Goal: Task Accomplishment & Management: Manage account settings

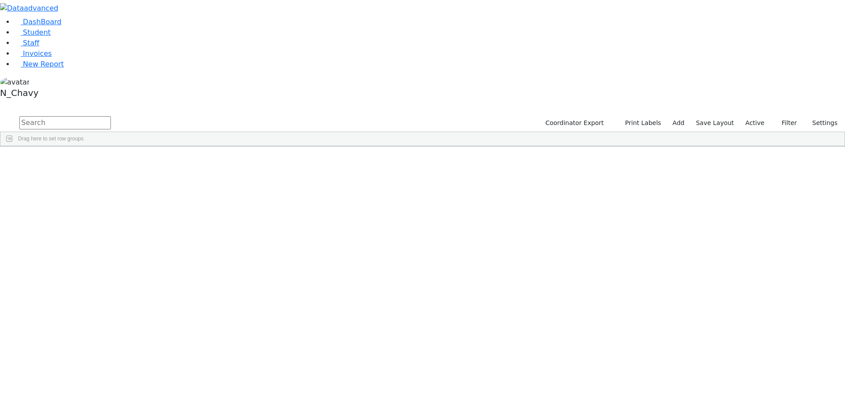
click at [111, 116] on input "text" at bounding box center [65, 122] width 92 height 13
drag, startPoint x: 121, startPoint y: 35, endPoint x: 144, endPoint y: 37, distance: 23.4
click at [111, 116] on input "text" at bounding box center [65, 122] width 92 height 13
click at [754, 116] on label "Active" at bounding box center [755, 123] width 27 height 14
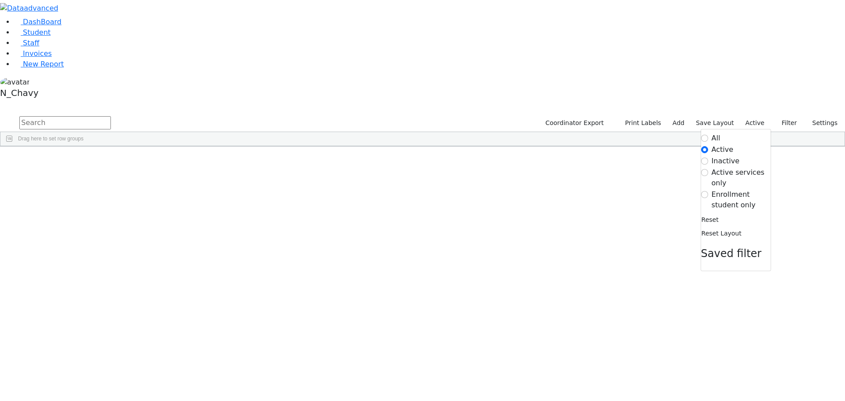
click at [726, 189] on label "Enrollment student only" at bounding box center [741, 199] width 59 height 21
click at [708, 191] on input "Enrollment student only" at bounding box center [704, 194] width 7 height 7
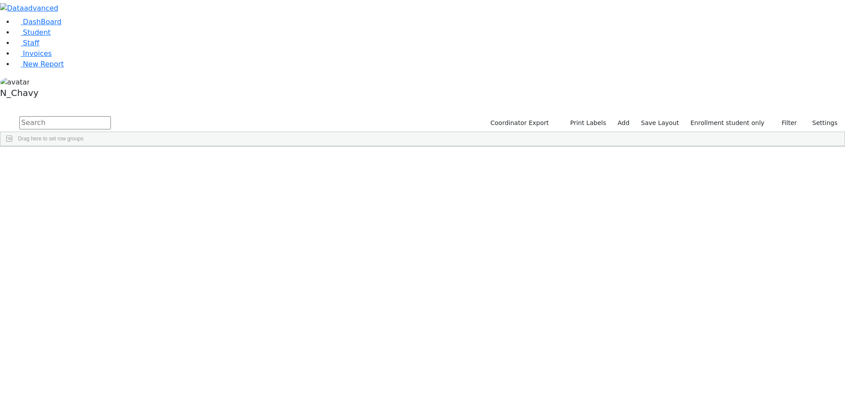
click at [90, 284] on div "Cuan" at bounding box center [67, 290] width 45 height 12
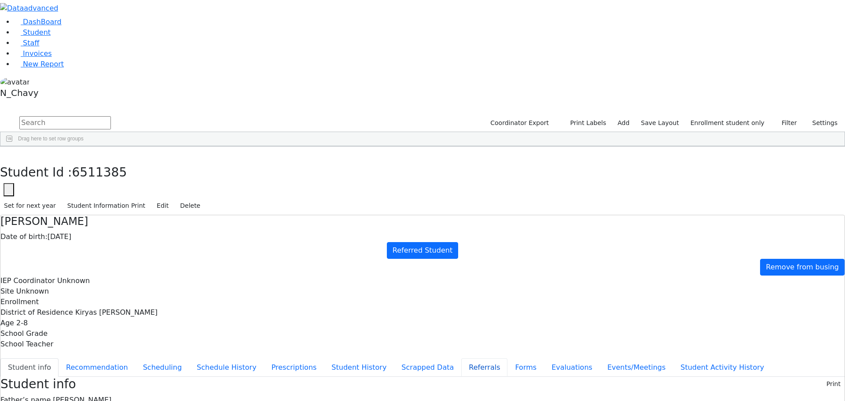
click at [461, 358] on button "Referrals" at bounding box center [484, 367] width 46 height 18
drag, startPoint x: 281, startPoint y: 172, endPoint x: 379, endPoint y: 173, distance: 98.2
click at [90, 161] on div "[PERSON_NAME]" at bounding box center [67, 167] width 45 height 12
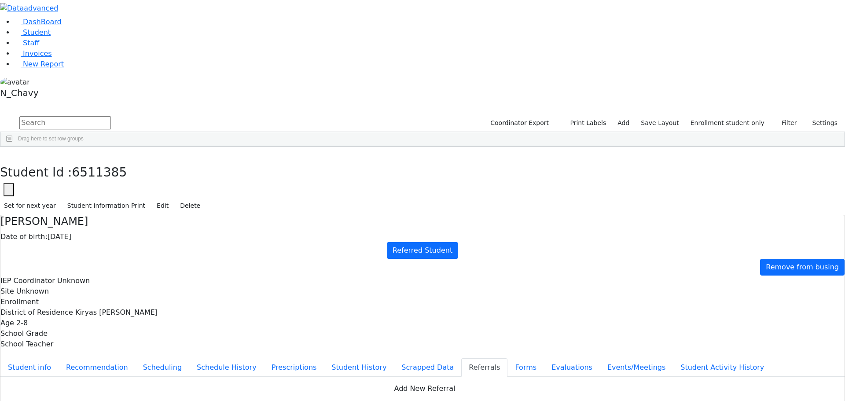
click at [90, 161] on div "[PERSON_NAME]" at bounding box center [67, 167] width 45 height 12
click at [90, 284] on div "Cuan" at bounding box center [67, 290] width 45 height 12
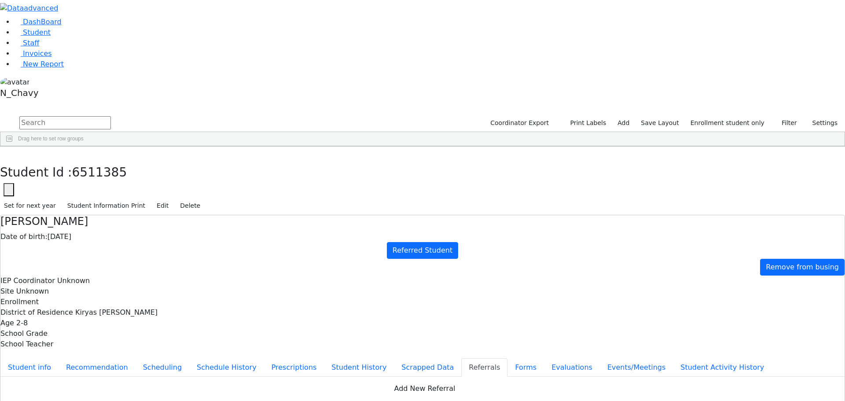
copy div "Rachel has a diagnosis of Spina Bifida. Rachel is receiving PT through Hamaspik…"
drag, startPoint x: 472, startPoint y: 305, endPoint x: 453, endPoint y: 287, distance: 26.2
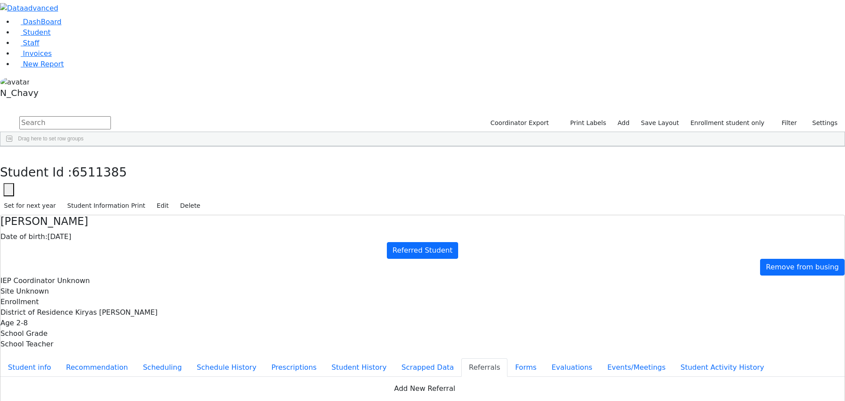
click at [9, 153] on icon "button" at bounding box center [6, 155] width 5 height 5
drag, startPoint x: 730, startPoint y: 24, endPoint x: 730, endPoint y: 30, distance: 5.7
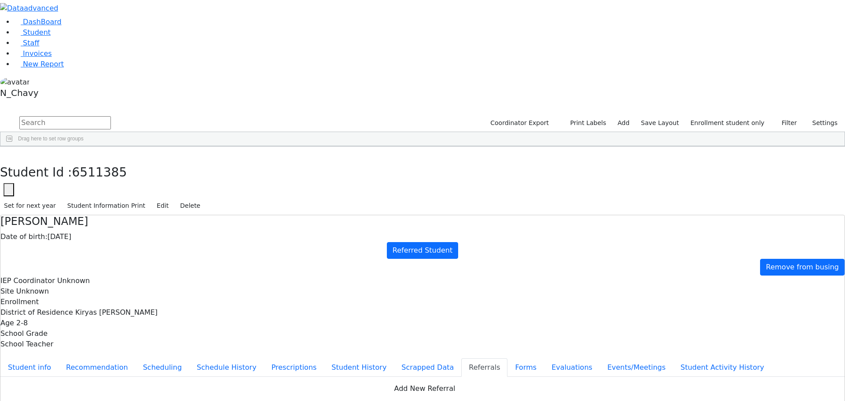
click at [729, 116] on label "Enrollment student only" at bounding box center [728, 123] width 82 height 14
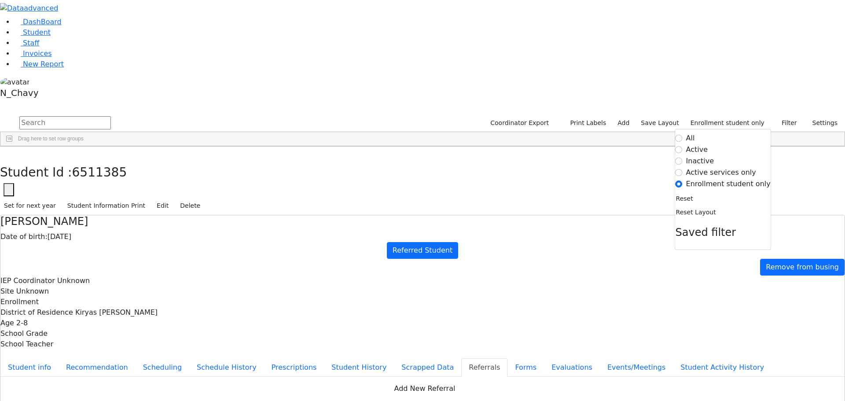
click at [702, 144] on label "Active" at bounding box center [697, 149] width 22 height 11
click at [683, 146] on input "Active" at bounding box center [679, 149] width 7 height 7
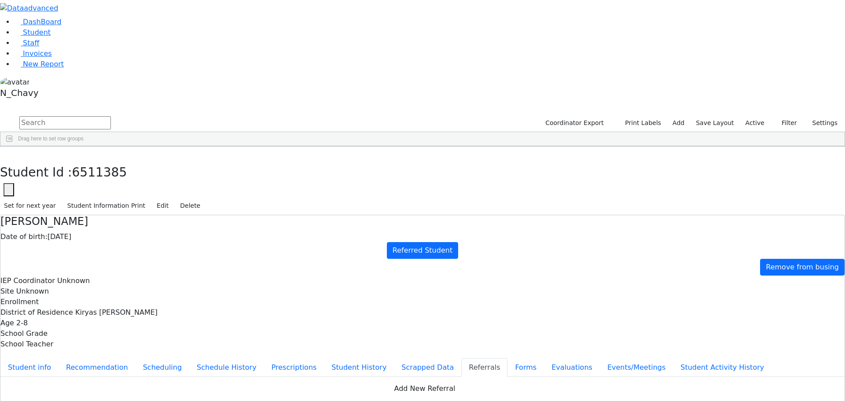
click at [762, 116] on label "Active" at bounding box center [755, 123] width 27 height 14
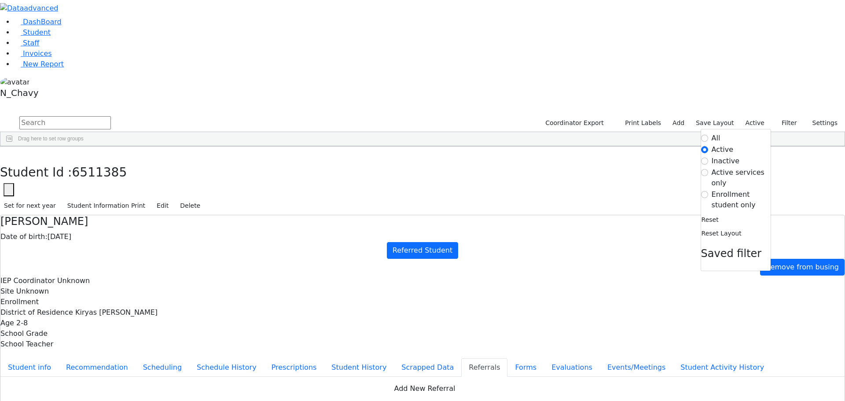
click at [727, 167] on label "Active services only" at bounding box center [741, 177] width 59 height 21
click at [708, 169] on input "Active services only" at bounding box center [704, 172] width 7 height 7
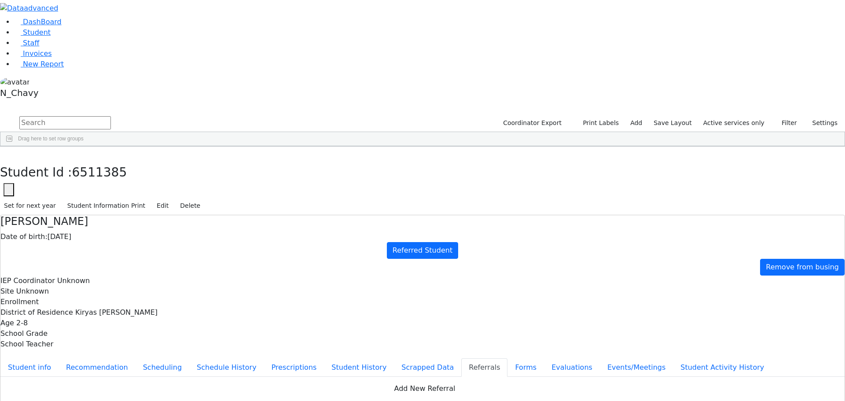
click at [729, 116] on label "Active services only" at bounding box center [734, 123] width 69 height 14
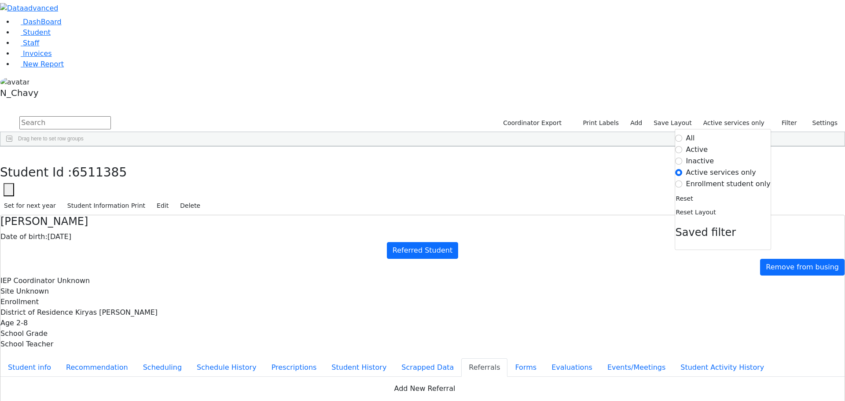
click at [713, 156] on label "Inactive" at bounding box center [700, 161] width 28 height 11
click at [683, 158] on input "Inactive" at bounding box center [679, 161] width 7 height 7
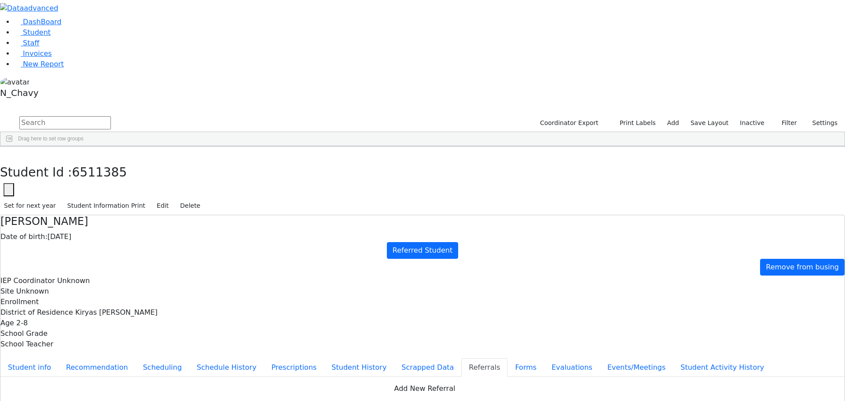
click at [111, 116] on input "text" at bounding box center [65, 122] width 92 height 13
type input "al-"
click at [90, 161] on div "Al-Haddad" at bounding box center [67, 167] width 45 height 12
click at [208, 358] on ul "Student info Recommendation Scheduling Schedule History Prescriptions Student H…" at bounding box center [422, 367] width 845 height 18
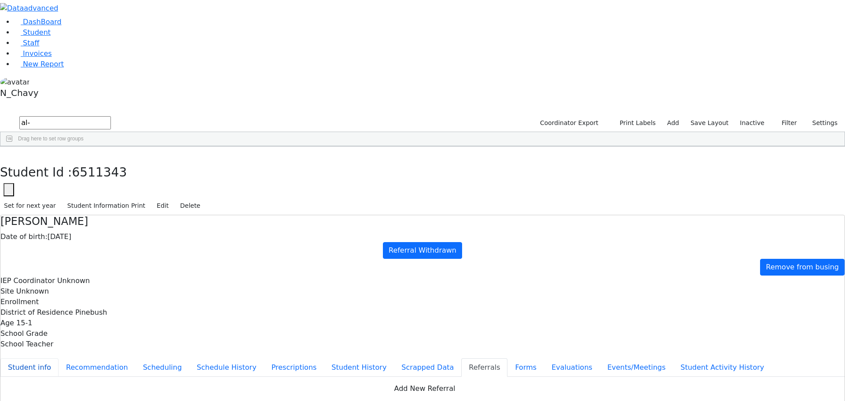
click at [59, 358] on button "Student info" at bounding box center [29, 367] width 58 height 18
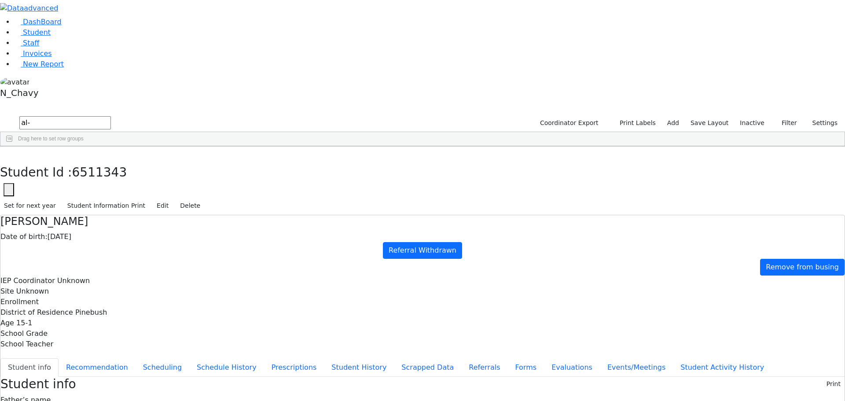
copy div "weissmanleiby@gmail.com"
click at [544, 358] on button "Evaluations" at bounding box center [572, 367] width 56 height 18
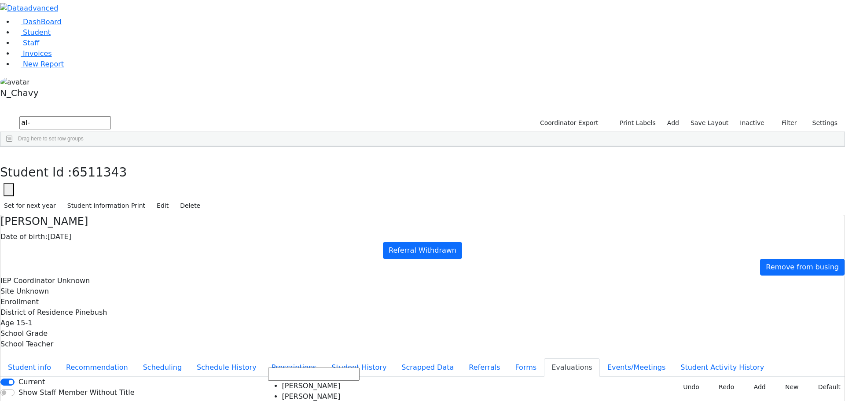
scroll to position [55, 0]
type input "2025-07-29"
click at [508, 358] on button "Forms" at bounding box center [526, 367] width 37 height 18
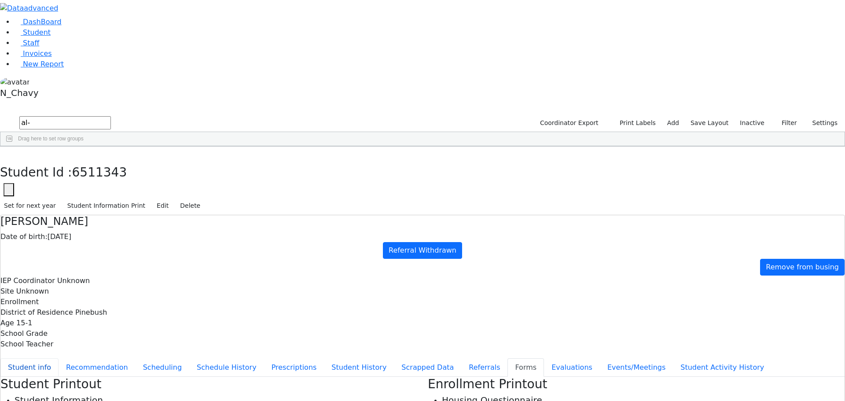
click at [59, 358] on button "Student info" at bounding box center [29, 367] width 58 height 18
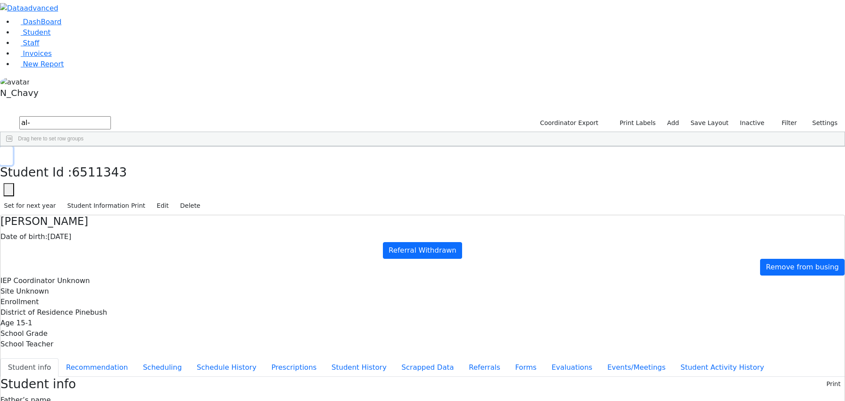
click at [13, 147] on button "button" at bounding box center [6, 156] width 13 height 18
click at [51, 37] on link "Student" at bounding box center [32, 32] width 37 height 8
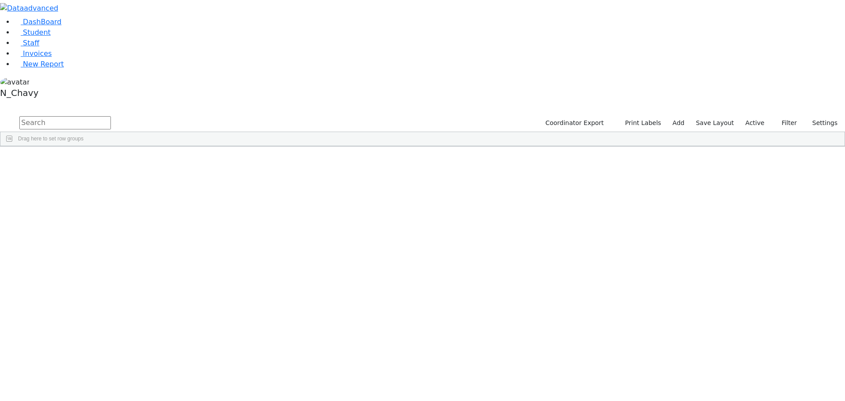
click at [749, 116] on label "Active" at bounding box center [755, 123] width 27 height 14
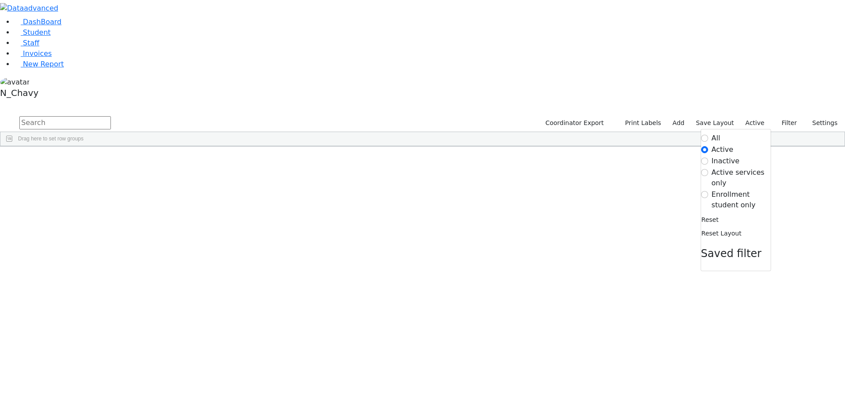
click at [739, 189] on label "Enrollment student only" at bounding box center [741, 199] width 59 height 21
click at [708, 191] on input "Enrollment student only" at bounding box center [704, 194] width 7 height 7
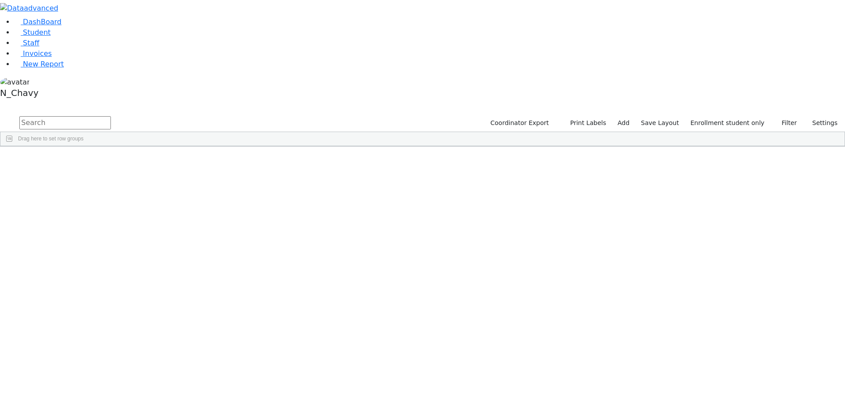
click at [90, 284] on div "Cuan" at bounding box center [67, 290] width 45 height 12
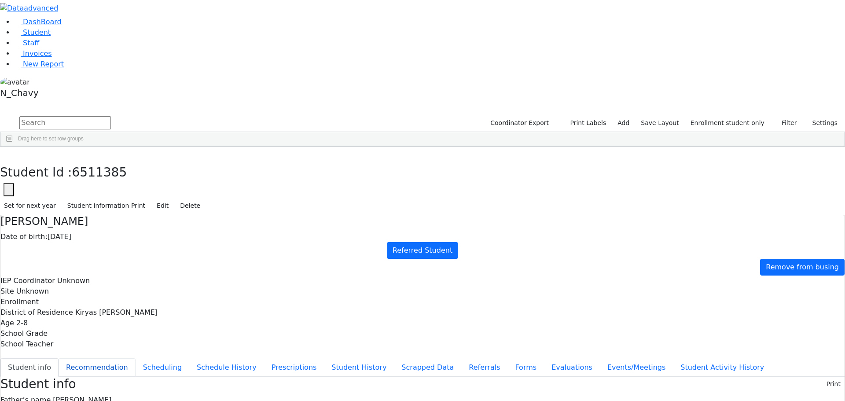
click at [136, 358] on button "Recommendation" at bounding box center [97, 367] width 77 height 18
checkbox input "true"
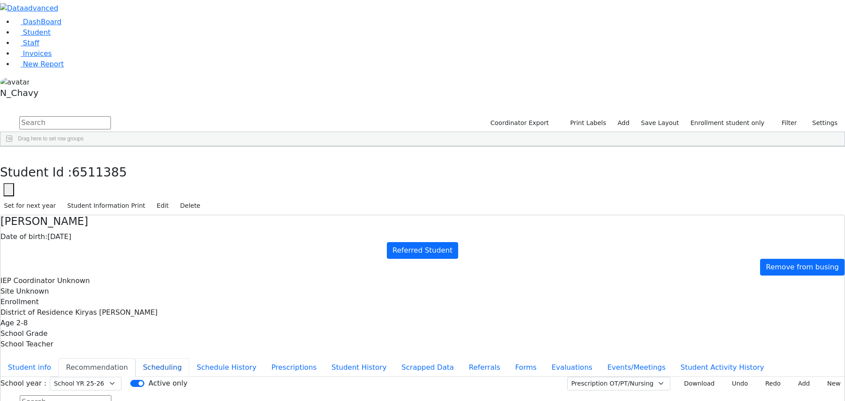
click at [189, 358] on button "Scheduling" at bounding box center [163, 367] width 54 height 18
click at [217, 358] on button "Schedule History" at bounding box center [226, 367] width 75 height 18
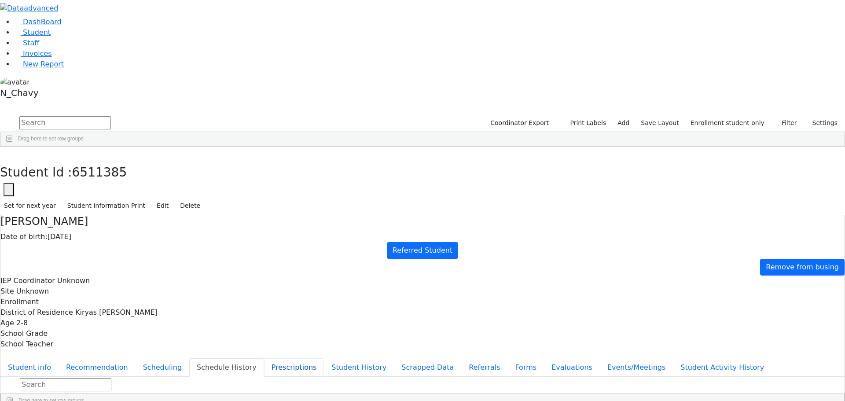
click at [264, 358] on button "Prescriptions" at bounding box center [294, 367] width 60 height 18
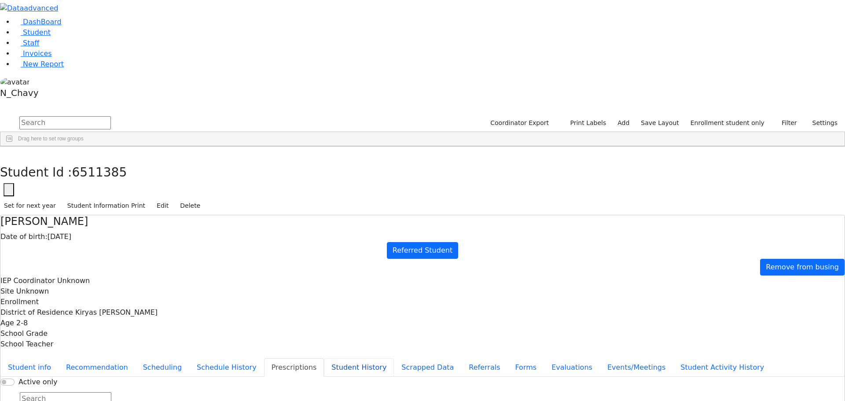
click at [324, 358] on button "Student History" at bounding box center [359, 367] width 70 height 18
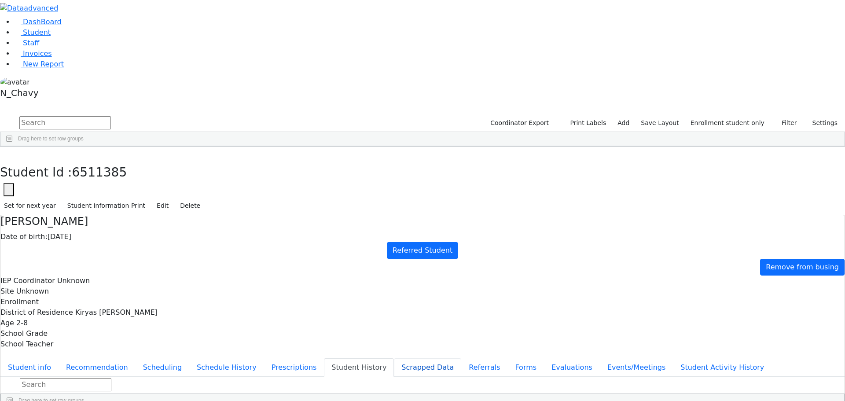
click at [394, 358] on button "Scrapped Data" at bounding box center [427, 367] width 67 height 18
click at [461, 358] on button "Referrals" at bounding box center [484, 367] width 46 height 18
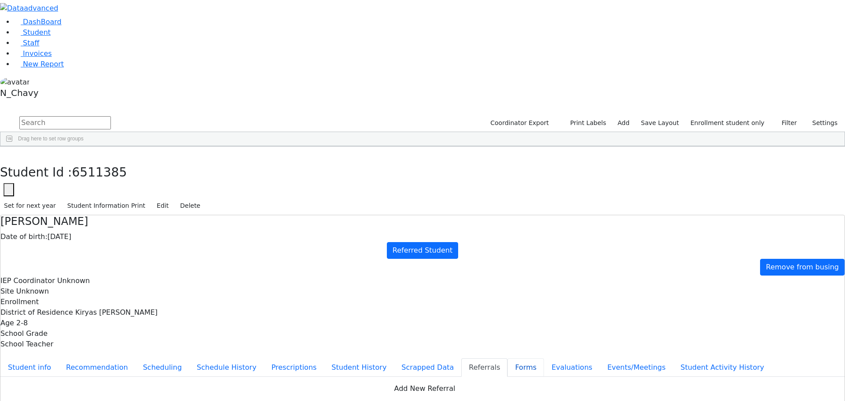
click at [508, 358] on button "Forms" at bounding box center [526, 367] width 37 height 18
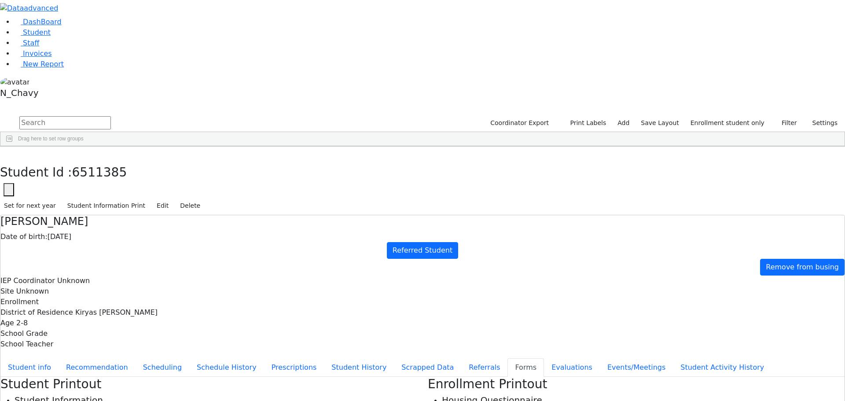
type input "Mrs. Chany Cuan"
click at [461, 358] on button "Referrals" at bounding box center [484, 367] width 46 height 18
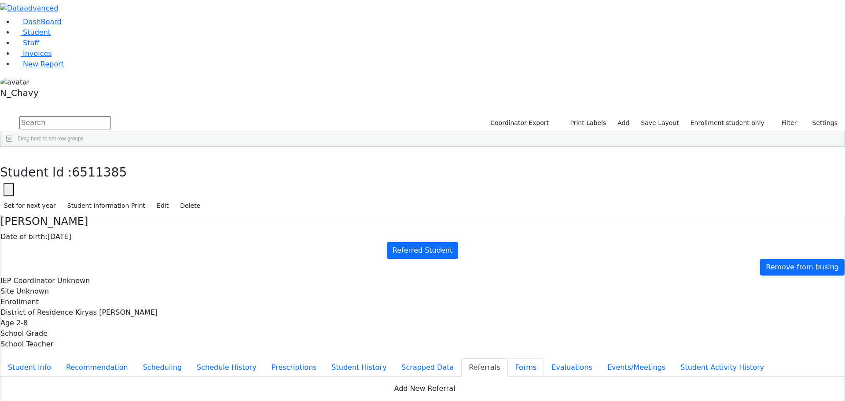
click at [508, 358] on button "Forms" at bounding box center [526, 367] width 37 height 18
type input "Mrs. Chany Cuan"
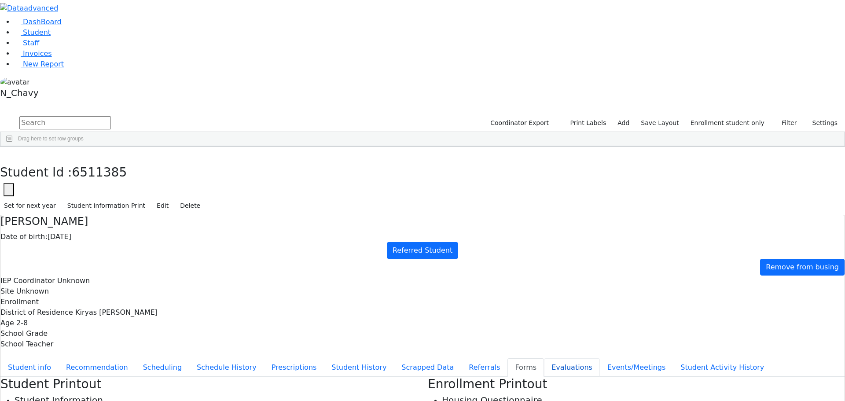
click at [544, 358] on button "Evaluations" at bounding box center [572, 367] width 56 height 18
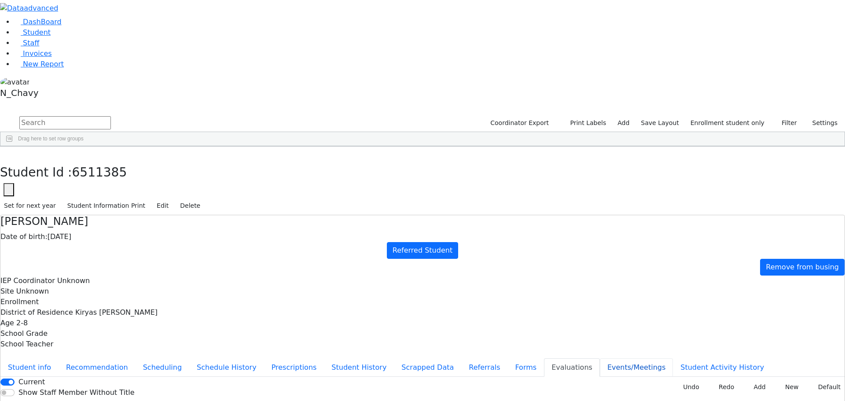
click at [600, 358] on button "Events/Meetings" at bounding box center [636, 367] width 73 height 18
click at [673, 358] on button "Student Activity History" at bounding box center [722, 367] width 99 height 18
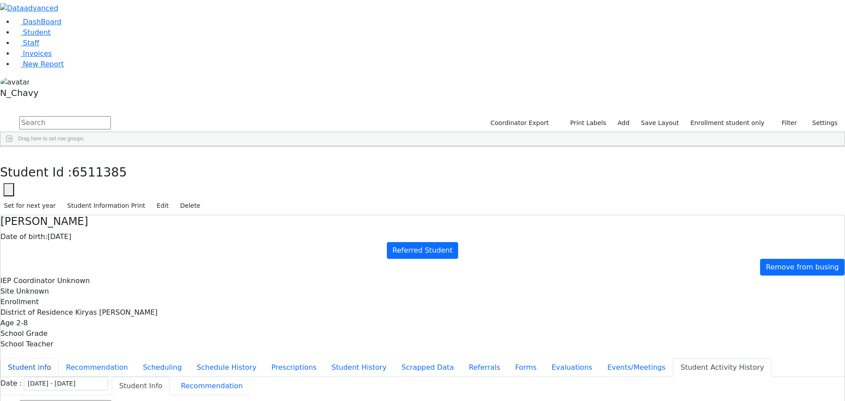
click at [59, 358] on button "Student info" at bounding box center [29, 367] width 58 height 18
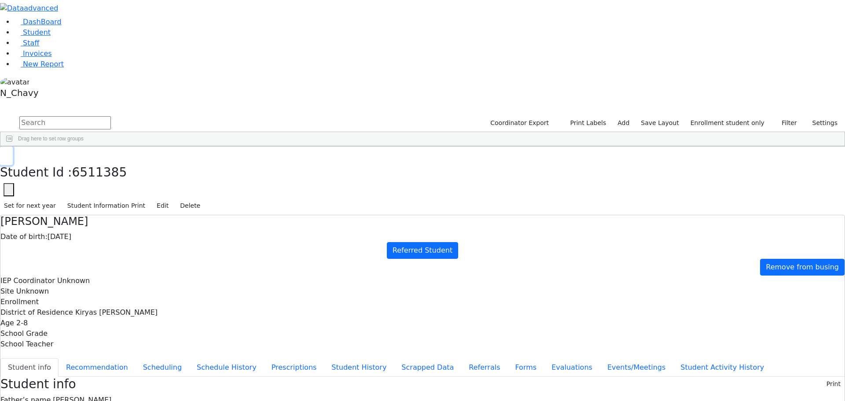
click at [13, 147] on button "button" at bounding box center [6, 156] width 13 height 18
click at [104, 272] on div "Breuer" at bounding box center [79, 278] width 52 height 12
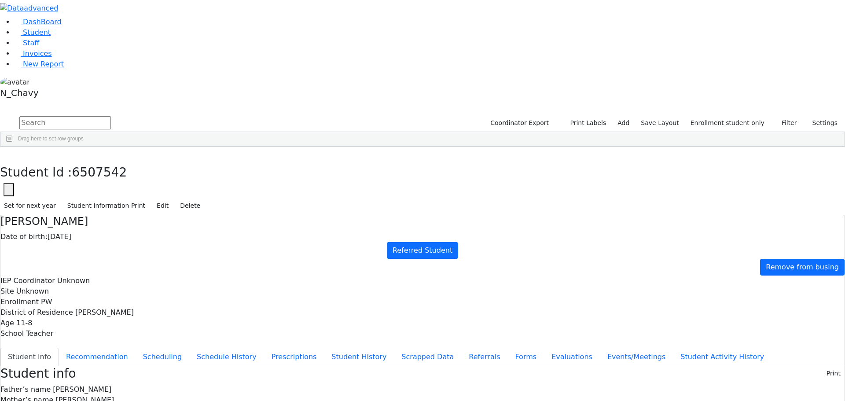
click at [11, 188] on icon "button" at bounding box center [9, 190] width 4 height 4
drag, startPoint x: 259, startPoint y: 57, endPoint x: 261, endPoint y: 51, distance: 6.3
click at [103, 207] on input "6507542" at bounding box center [54, 215] width 100 height 17
type input "6507541"
click at [103, 235] on button "Save" at bounding box center [92, 242] width 23 height 14
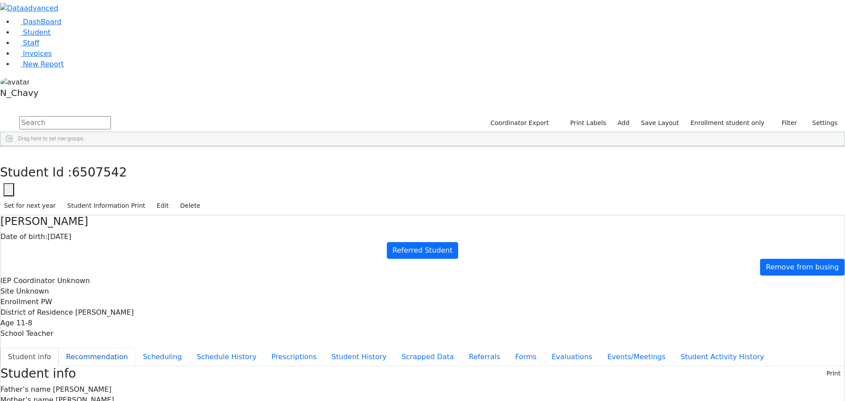
click at [136, 348] on button "Recommendation" at bounding box center [97, 357] width 77 height 18
checkbox input "true"
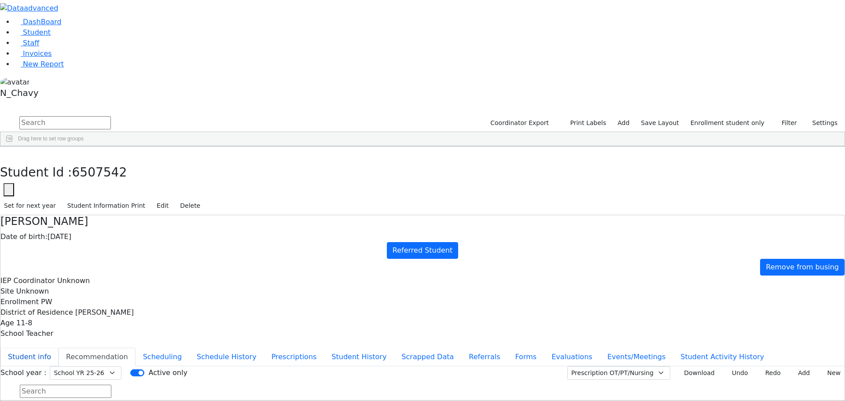
click at [59, 348] on button "Student info" at bounding box center [29, 357] width 58 height 18
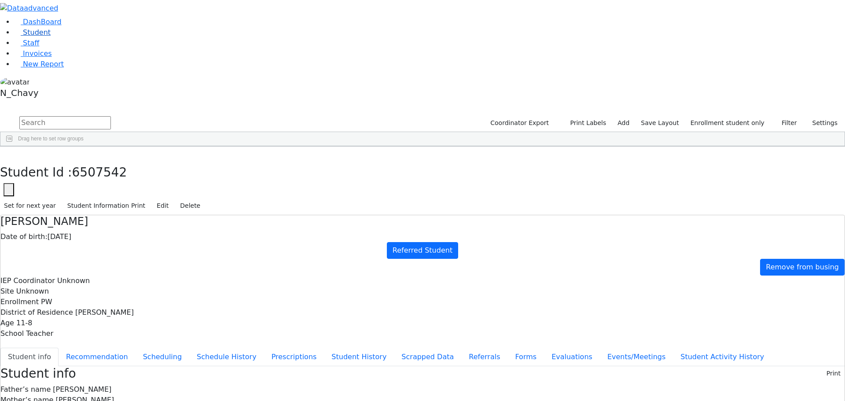
click at [41, 37] on link "Student" at bounding box center [32, 32] width 37 height 8
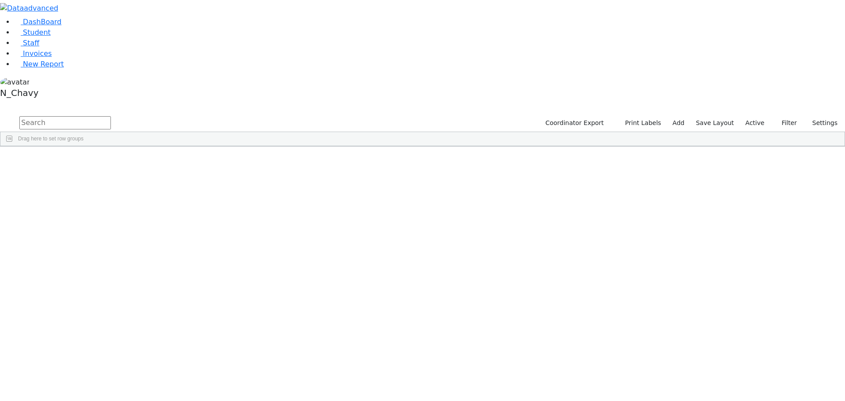
click at [111, 116] on input "text" at bounding box center [65, 122] width 92 height 13
type input "gluck"
click at [90, 161] on div "Gluck" at bounding box center [67, 167] width 45 height 12
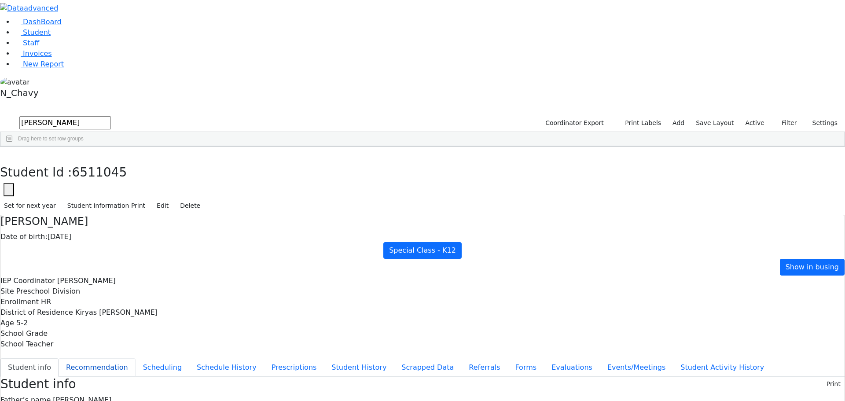
click at [136, 358] on button "Recommendation" at bounding box center [97, 367] width 77 height 18
checkbox input "true"
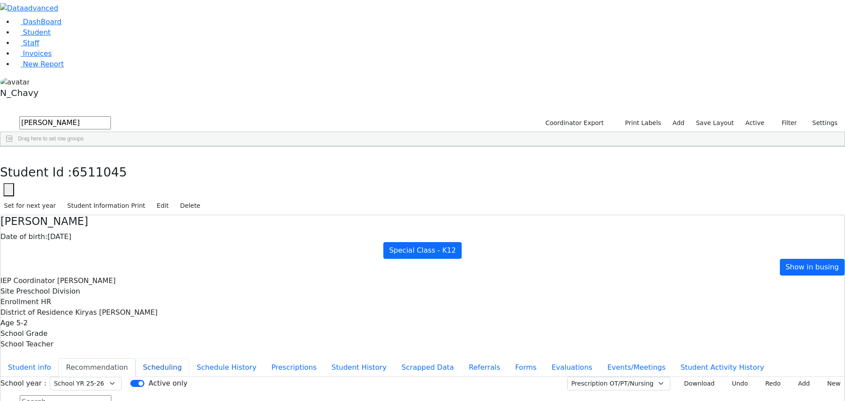
click at [189, 358] on button "Scheduling" at bounding box center [163, 367] width 54 height 18
click at [162, 102] on div "Students 5 A 24 K 24 W 24 A 24 K 24 W 24 876" at bounding box center [422, 108] width 845 height 13
click at [4, 153] on use "button" at bounding box center [4, 153] width 0 height 0
click at [111, 116] on input "gluck" at bounding box center [65, 122] width 92 height 13
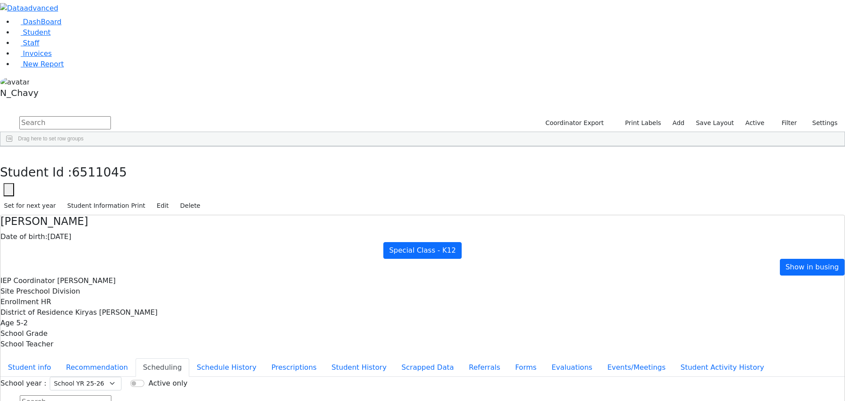
click at [756, 116] on label "Active" at bounding box center [755, 123] width 27 height 14
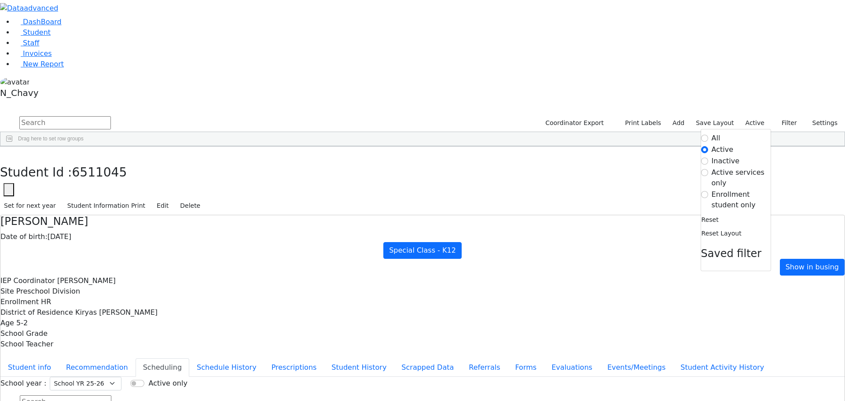
click at [731, 189] on label "Enrollment student only" at bounding box center [741, 199] width 59 height 21
click at [708, 191] on input "Enrollment student only" at bounding box center [704, 194] width 7 height 7
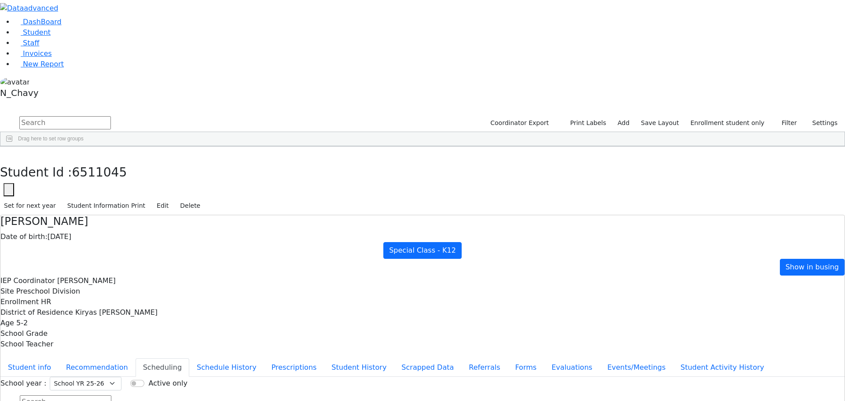
drag, startPoint x: 160, startPoint y: 344, endPoint x: 171, endPoint y: 79, distance: 264.9
click at [90, 185] on div "Babad" at bounding box center [67, 191] width 45 height 12
drag, startPoint x: 170, startPoint y: 149, endPoint x: 167, endPoint y: 270, distance: 121.1
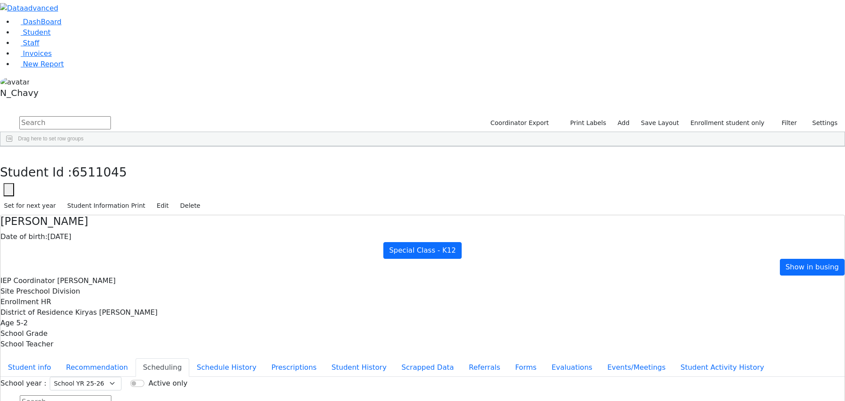
click at [167, 270] on div "6508788 Wollner Chavy 03/15/2012 Unknown Referred Student Pinebush OnSite M Gre…" at bounding box center [317, 216] width 634 height 518
drag, startPoint x: 166, startPoint y: 284, endPoint x: 157, endPoint y: 390, distance: 105.6
click at [157, 390] on div "DashBoard Student Staff Invoices New Report 42" at bounding box center [422, 213] width 845 height 426
click at [45, 102] on aside "DashBoard Student Staff Invoices New Report N_Chavy" at bounding box center [422, 51] width 845 height 102
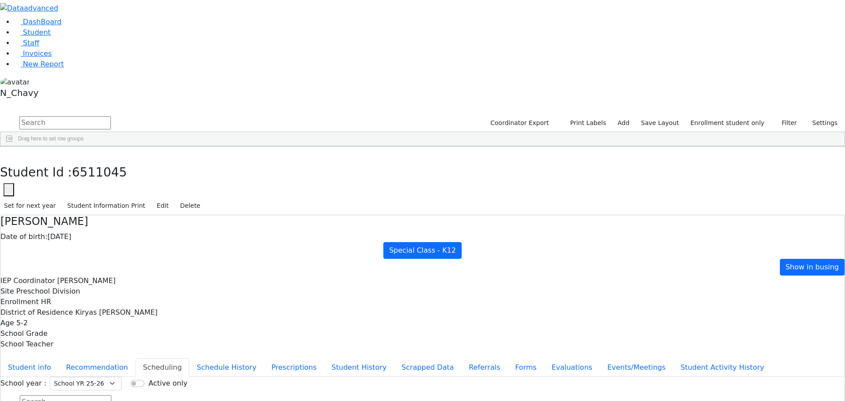
click at [90, 364] on div "Samet" at bounding box center [67, 370] width 45 height 12
click at [51, 37] on link "Student" at bounding box center [32, 32] width 37 height 8
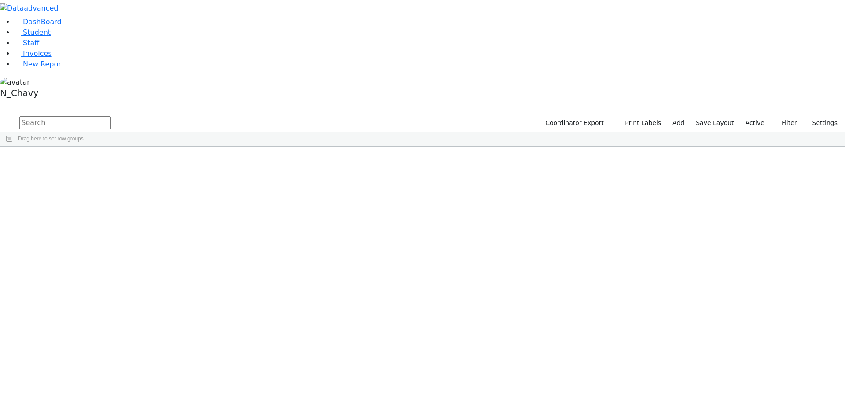
click at [111, 116] on input "text" at bounding box center [65, 122] width 92 height 13
click at [90, 161] on div "Brauner" at bounding box center [67, 167] width 45 height 12
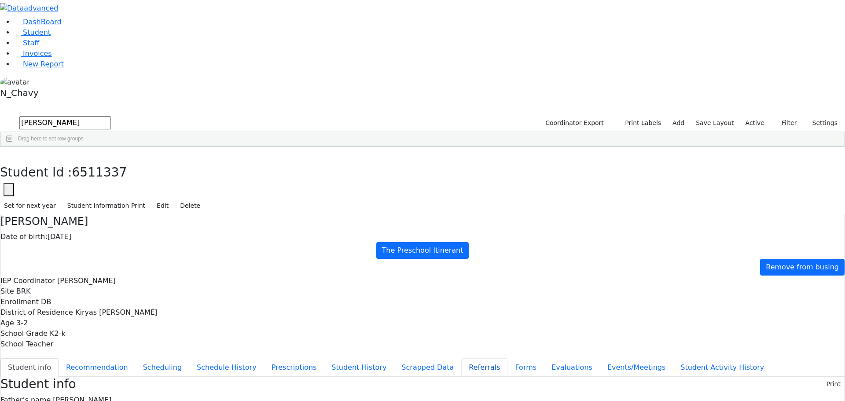
click at [461, 358] on button "Referrals" at bounding box center [484, 367] width 46 height 18
click at [13, 147] on button "button" at bounding box center [6, 156] width 13 height 18
click at [111, 116] on input "brauner" at bounding box center [65, 122] width 92 height 13
click at [90, 210] on div "Berkowitz" at bounding box center [67, 216] width 45 height 12
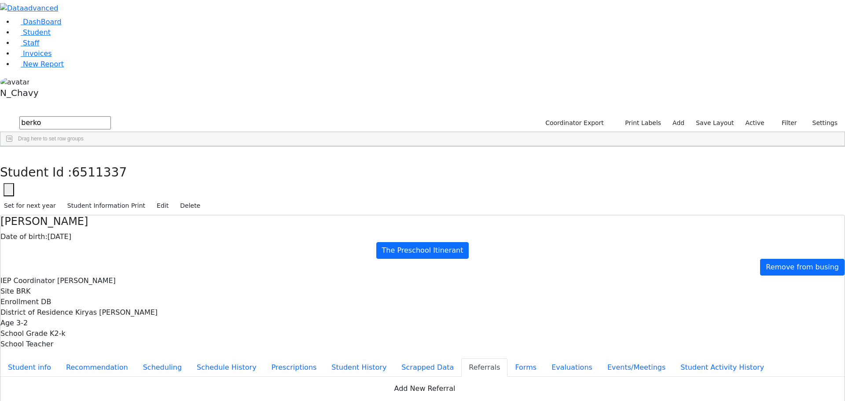
click at [90, 210] on div "Berkowitz" at bounding box center [67, 216] width 45 height 12
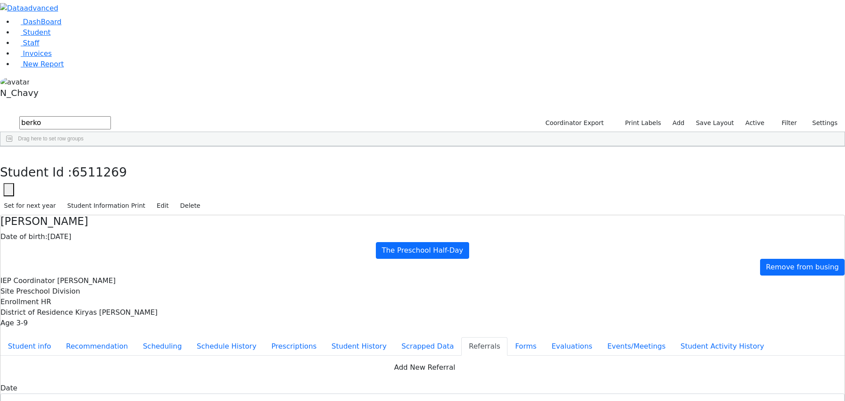
copy div "Yanky has a hard time keeping up with his peers academically. Yanky has a hard …"
drag, startPoint x: 164, startPoint y: 15, endPoint x: 158, endPoint y: 14, distance: 6.2
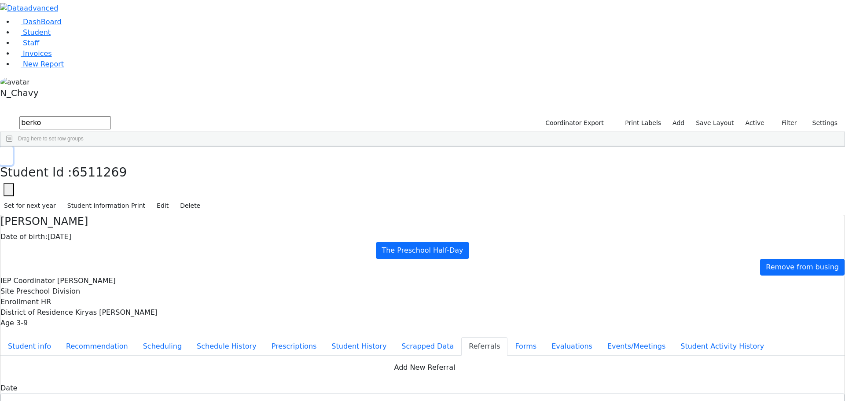
click at [13, 147] on button "button" at bounding box center [6, 156] width 13 height 18
click at [759, 116] on label "Active" at bounding box center [755, 123] width 27 height 14
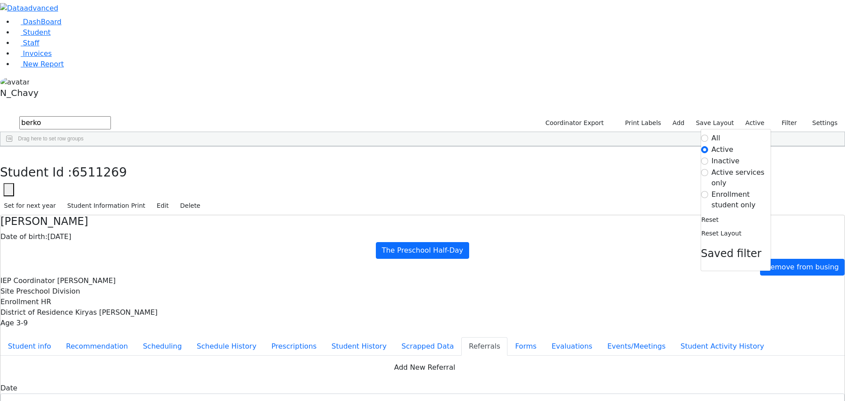
click at [111, 116] on input "berko" at bounding box center [65, 122] width 92 height 13
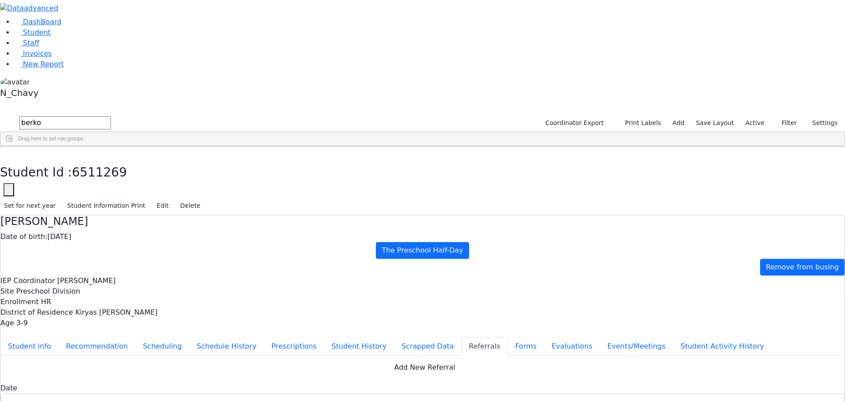
click at [111, 116] on input "berko" at bounding box center [65, 122] width 92 height 13
type input "bra"
click at [90, 235] on div "Brauner" at bounding box center [67, 241] width 45 height 12
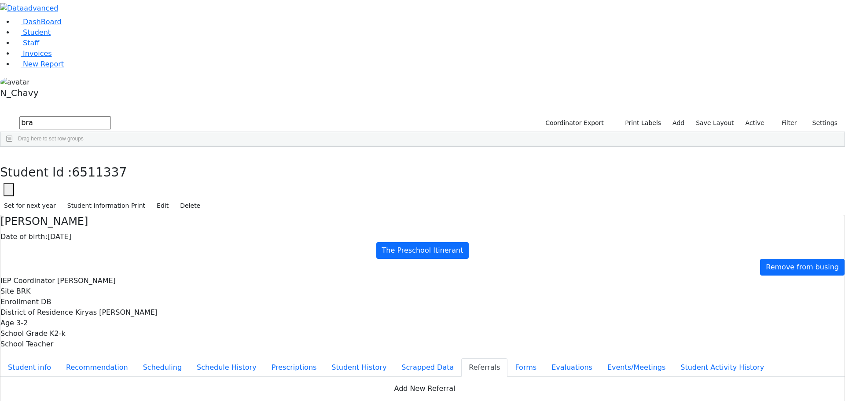
paste textarea "Yanky has a hard time keeping up with his peers academically."
drag, startPoint x: 425, startPoint y: 182, endPoint x: 440, endPoint y: 182, distance: 14.5
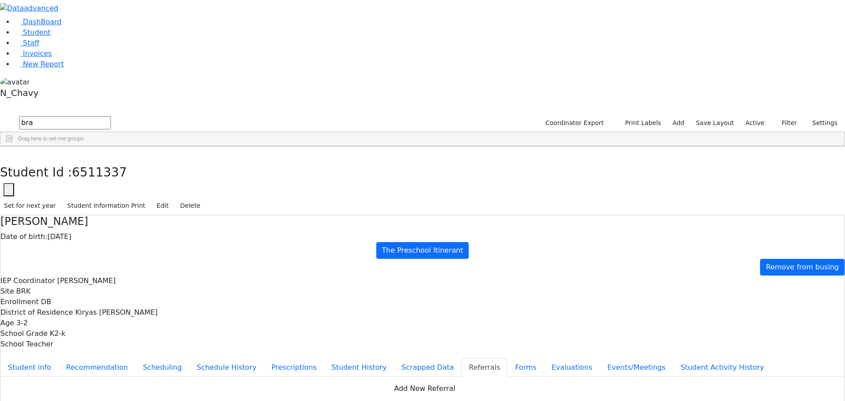
type textarea "Pessy has a hard time keeping up with his peers academically."
drag, startPoint x: 214, startPoint y: 235, endPoint x: 212, endPoint y: 240, distance: 6.1
click at [508, 358] on button "Forms" at bounding box center [526, 367] width 37 height 18
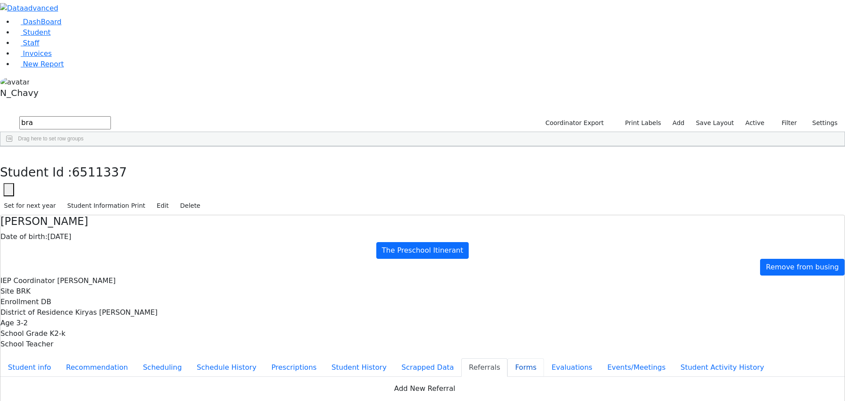
type input "Mrs. Leah Brauner"
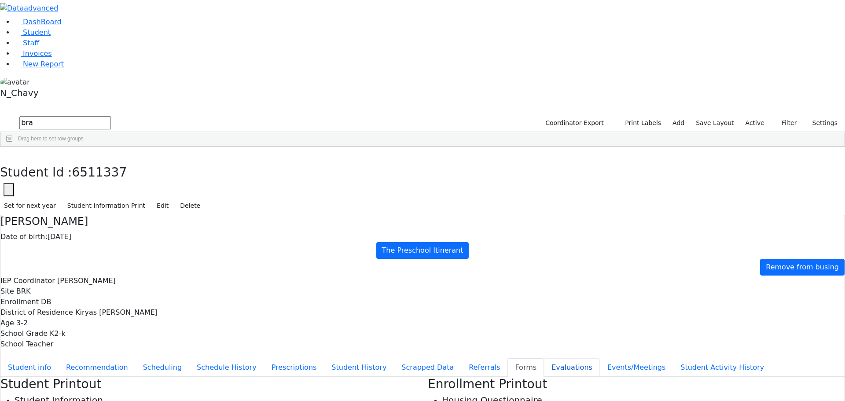
click at [544, 358] on button "Evaluations" at bounding box center [572, 367] width 56 height 18
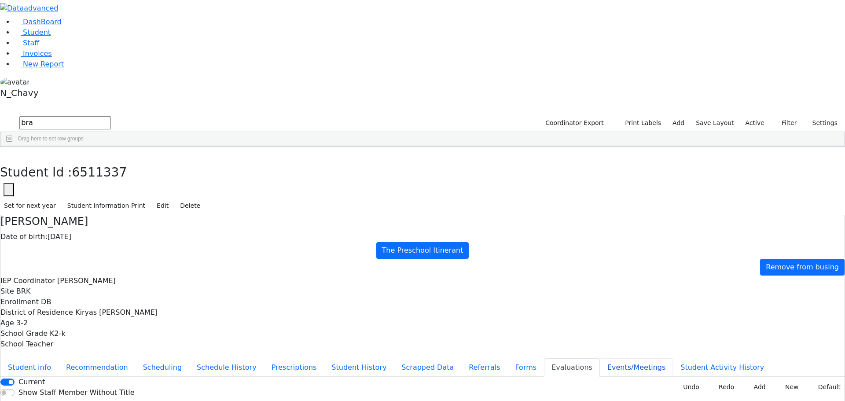
click at [600, 358] on button "Events/Meetings" at bounding box center [636, 367] width 73 height 18
click at [544, 358] on button "Evaluations" at bounding box center [572, 367] width 56 height 18
click at [673, 358] on button "Student Activity History" at bounding box center [722, 367] width 99 height 18
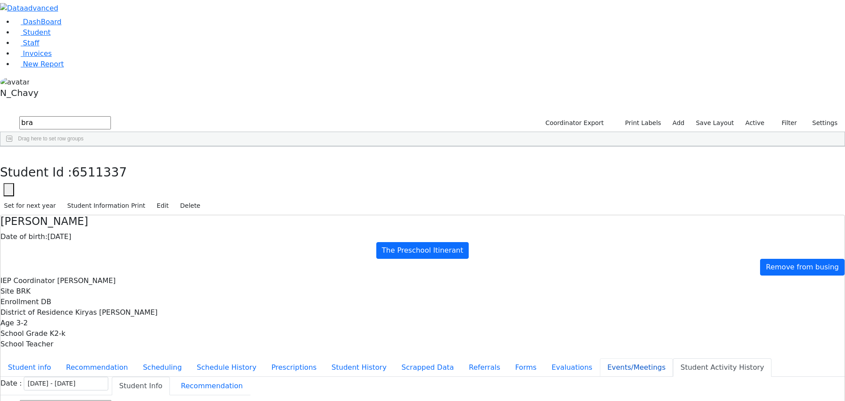
click at [600, 358] on button "Events/Meetings" at bounding box center [636, 367] width 73 height 18
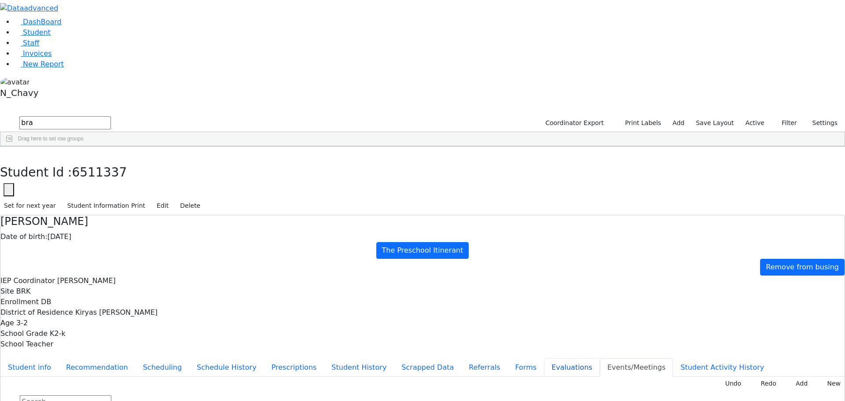
click at [544, 358] on button "Evaluations" at bounding box center [572, 367] width 56 height 18
click at [508, 358] on button "Forms" at bounding box center [526, 367] width 37 height 18
type input "Mrs. Leah Brauner"
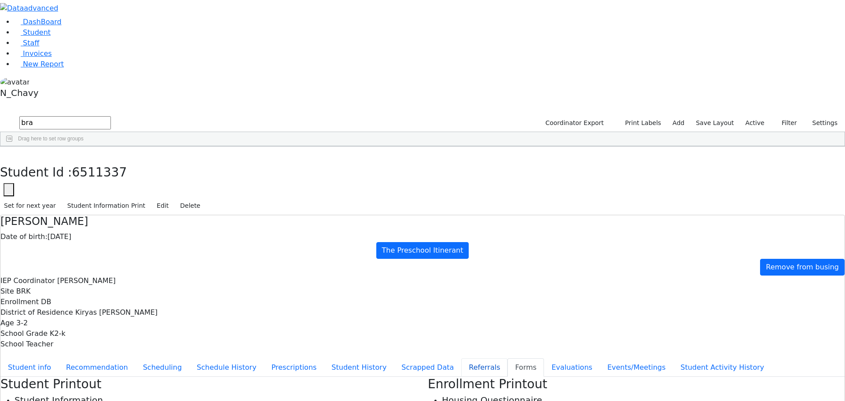
click at [461, 358] on button "Referrals" at bounding box center [484, 367] width 46 height 18
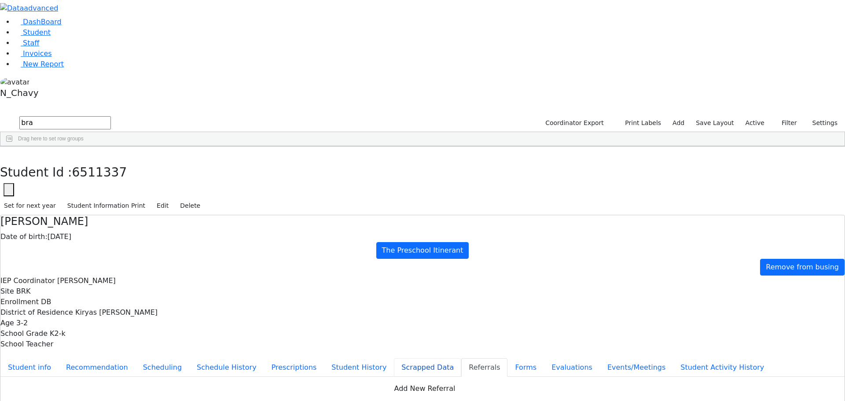
click at [394, 358] on button "Scrapped Data" at bounding box center [427, 367] width 67 height 18
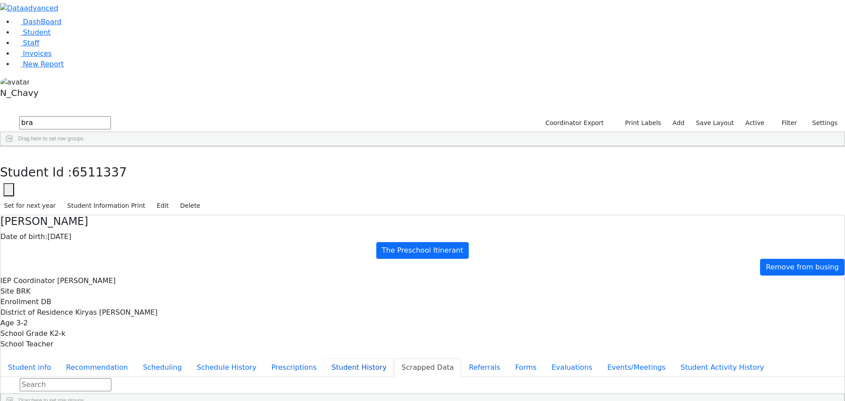
click at [324, 358] on button "Student History" at bounding box center [359, 367] width 70 height 18
click at [264, 358] on button "Prescriptions" at bounding box center [294, 367] width 60 height 18
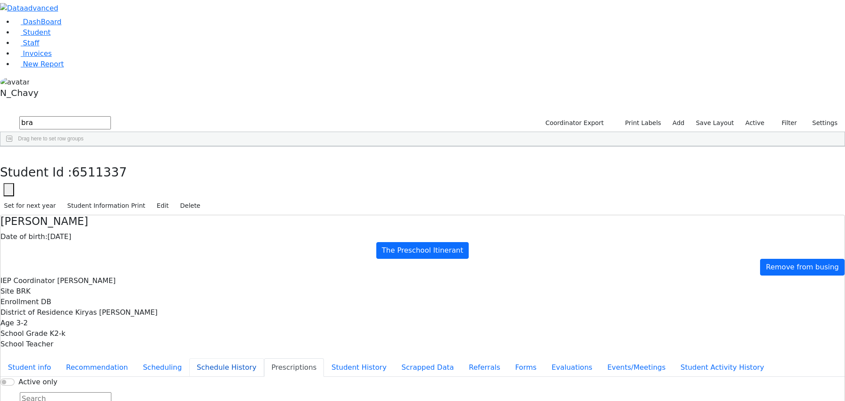
click at [229, 358] on button "Schedule History" at bounding box center [226, 367] width 75 height 18
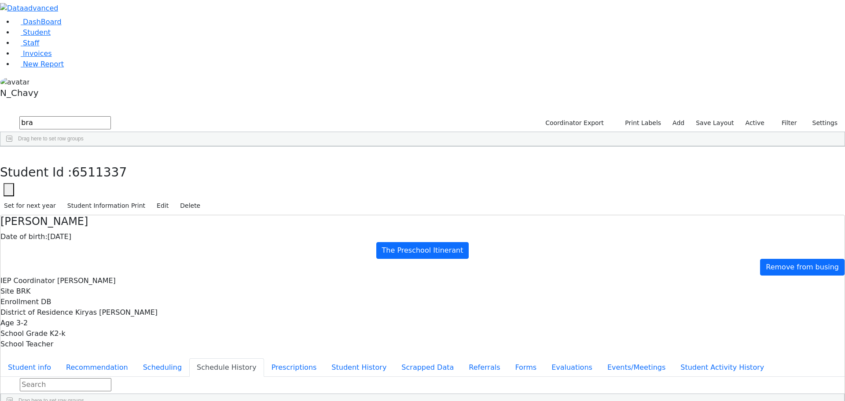
scroll to position [23, 0]
click at [189, 358] on button "Scheduling" at bounding box center [163, 367] width 54 height 18
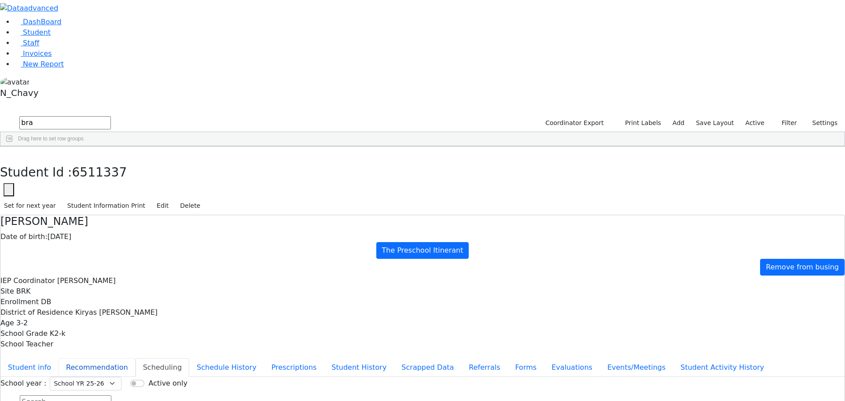
click at [136, 358] on button "Recommendation" at bounding box center [97, 367] width 77 height 18
checkbox input "true"
click at [59, 358] on button "Student info" at bounding box center [29, 367] width 58 height 18
click at [13, 147] on button "button" at bounding box center [6, 156] width 13 height 18
click at [111, 116] on input "bra" at bounding box center [65, 122] width 92 height 13
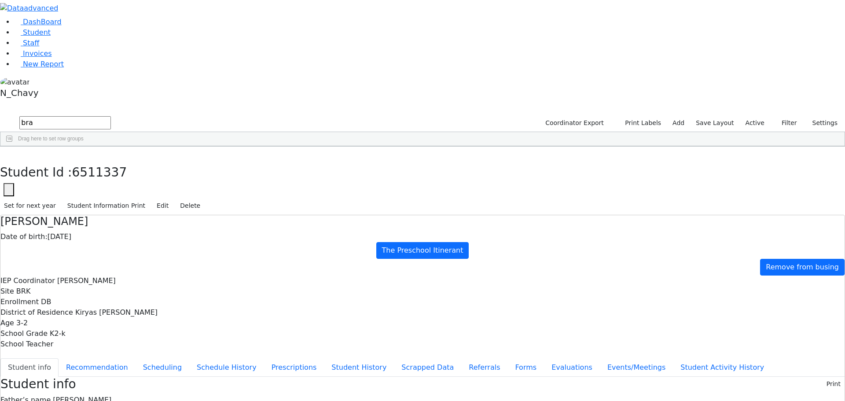
click at [111, 116] on input "bra" at bounding box center [65, 122] width 92 height 13
click at [104, 161] on div "[PERSON_NAME]" at bounding box center [79, 167] width 52 height 12
click at [837, 203] on span "Filters" at bounding box center [840, 210] width 6 height 15
click at [763, 277] on div "Enrollment" at bounding box center [792, 284] width 88 height 14
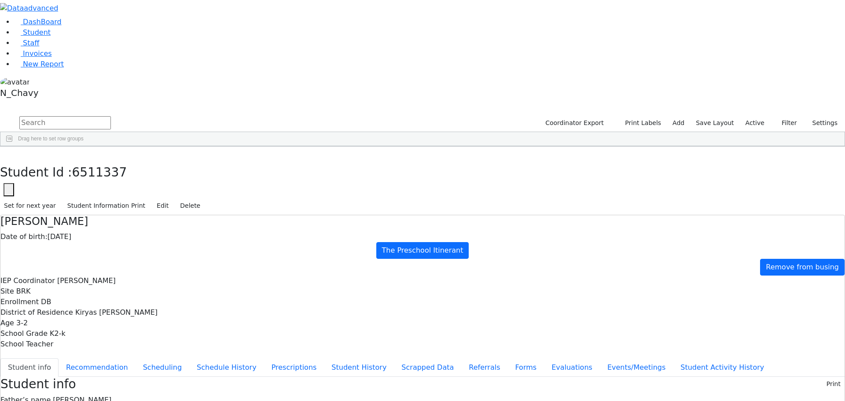
click at [751, 335] on input "checkbox" at bounding box center [754, 338] width 7 height 7
click at [760, 388] on div "PW" at bounding box center [764, 391] width 8 height 6
click at [49, 37] on link "Student" at bounding box center [32, 32] width 37 height 8
